Goal: Task Accomplishment & Management: Manage account settings

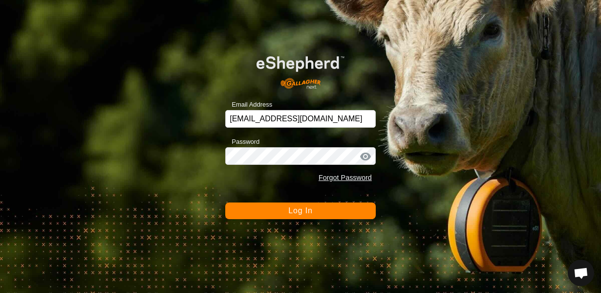
scroll to position [312, 0]
click at [308, 211] on span "Log In" at bounding box center [300, 210] width 24 height 8
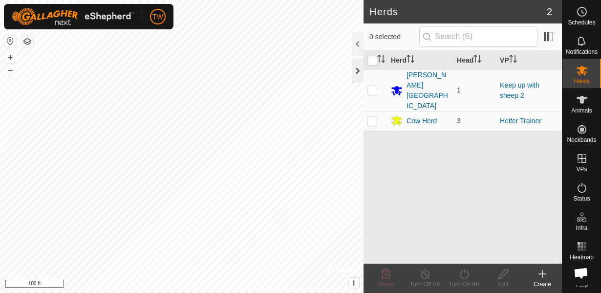
click at [358, 72] on div at bounding box center [358, 70] width 12 height 23
